Goal: Navigation & Orientation: Find specific page/section

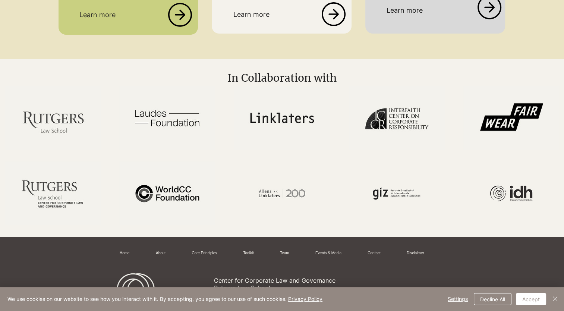
scroll to position [1835, 0]
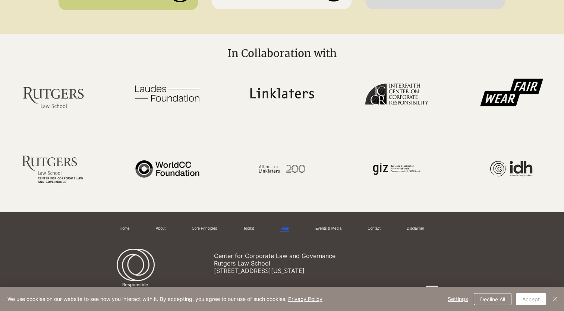
click at [287, 226] on link "Team" at bounding box center [284, 229] width 9 height 6
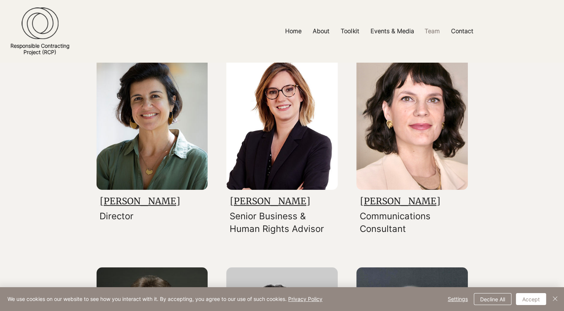
scroll to position [115, 0]
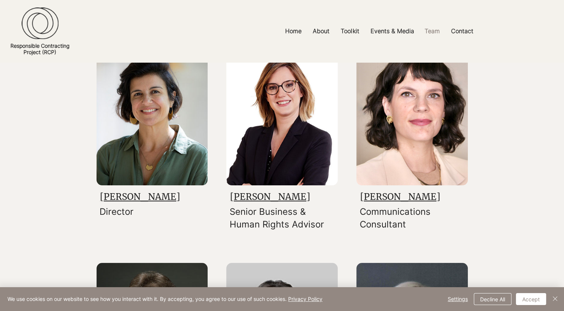
click at [271, 196] on link "[PERSON_NAME]" at bounding box center [270, 197] width 80 height 12
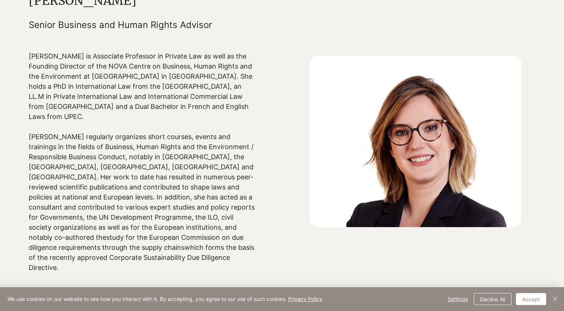
scroll to position [23, 0]
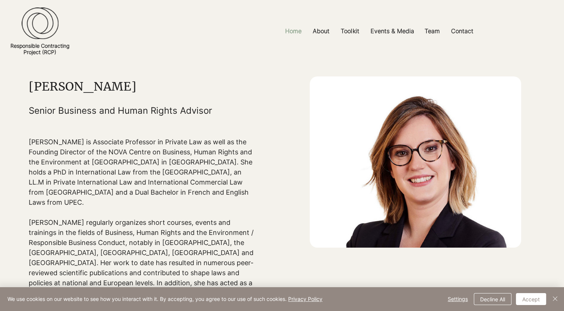
click at [292, 32] on p "Home" at bounding box center [294, 31] width 24 height 17
